Goal: Information Seeking & Learning: Learn about a topic

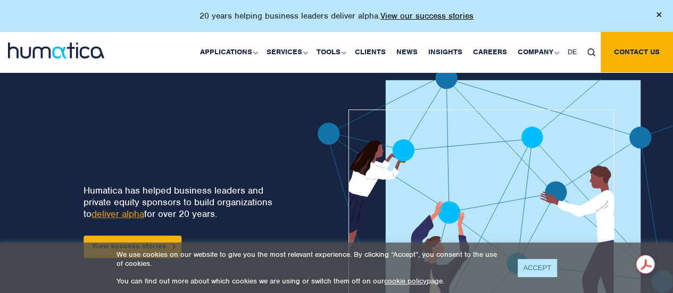
click at [539, 271] on link "ACCEPT" at bounding box center [537, 268] width 39 height 18
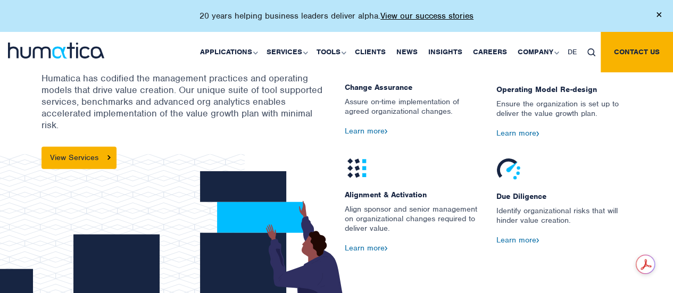
scroll to position [1016, 0]
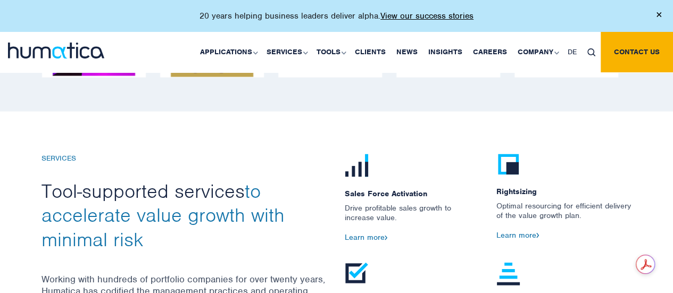
click at [363, 174] on icon at bounding box center [357, 165] width 24 height 23
click at [367, 242] on div "Sales Force Activation Drive profitable sales growth to increase value. Learn m…" at bounding box center [413, 208] width 136 height 109
click at [366, 234] on link "Learn more" at bounding box center [366, 238] width 43 height 10
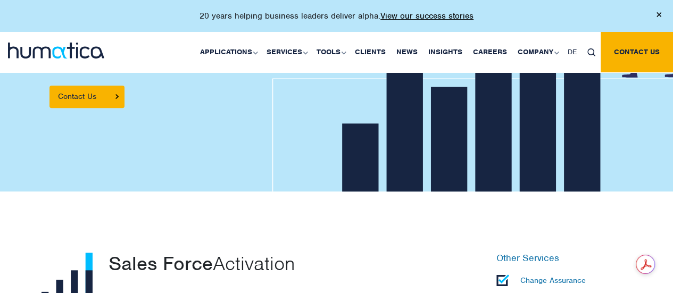
scroll to position [319, 0]
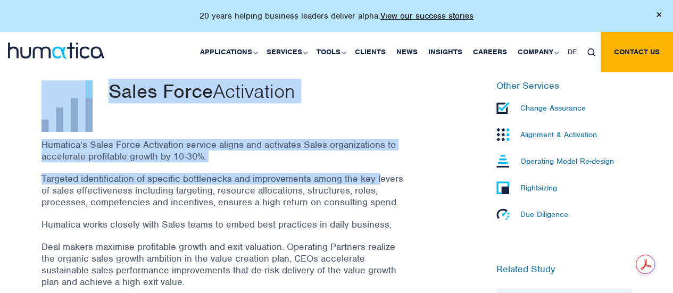
drag, startPoint x: 41, startPoint y: 188, endPoint x: 379, endPoint y: 182, distance: 337.6
click at [379, 182] on div "Sales Force Activation Humatica’s Sales Force Activation service aligns and act…" at bounding box center [236, 249] width 405 height 339
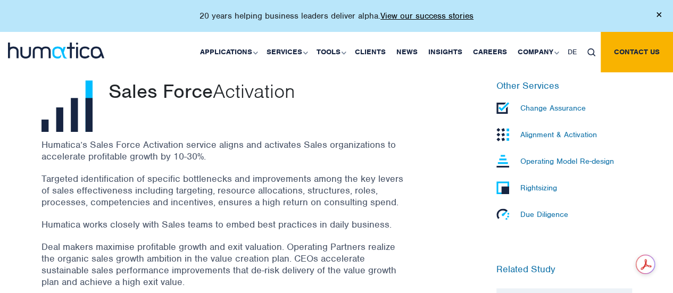
click at [77, 201] on p "Targeted identification of specific bottlenecks and improvements among the key …" at bounding box center [223, 190] width 362 height 35
click at [429, 209] on div "Humatica’s Sales Force Activation service aligns and activates Sales organizati…" at bounding box center [236, 246] width 389 height 215
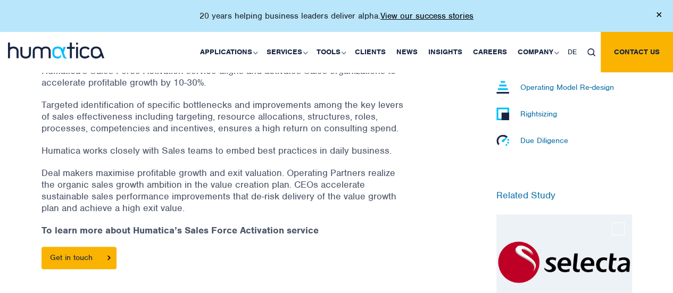
scroll to position [373, 0]
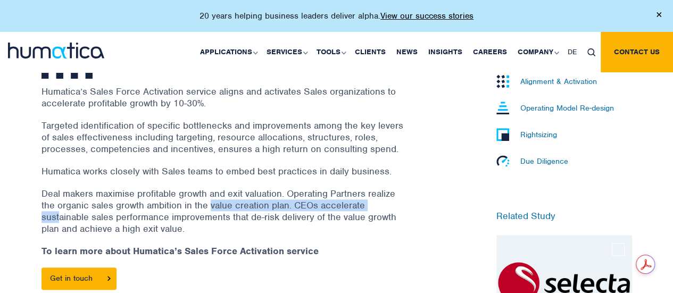
drag, startPoint x: 57, startPoint y: 218, endPoint x: 211, endPoint y: 208, distance: 154.7
click at [211, 208] on p "Deal makers maximise profitable growth and exit valuation. Operating Partners r…" at bounding box center [223, 211] width 362 height 47
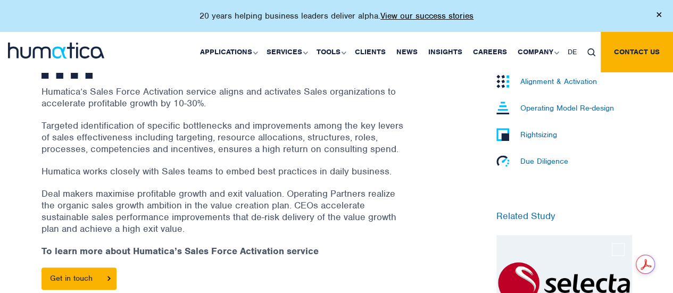
click at [165, 132] on p "Targeted identification of specific bottlenecks and improvements among the key …" at bounding box center [223, 137] width 362 height 35
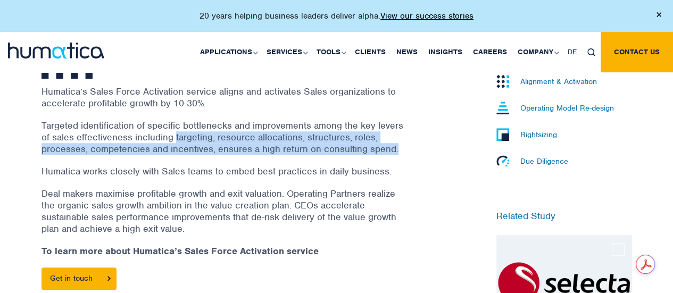
drag, startPoint x: 234, startPoint y: 136, endPoint x: 396, endPoint y: 150, distance: 162.4
click at [396, 150] on p "Targeted identification of specific bottlenecks and improvements among the key …" at bounding box center [223, 137] width 362 height 35
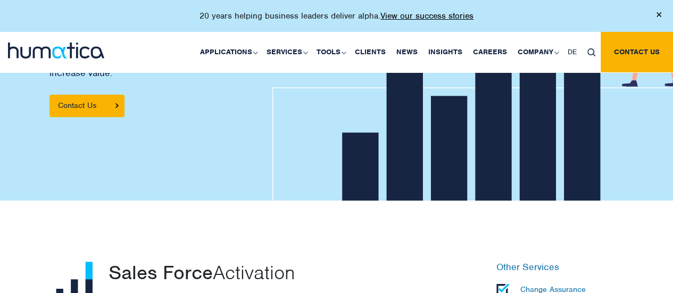
scroll to position [0, 0]
